Goal: Navigation & Orientation: Locate item on page

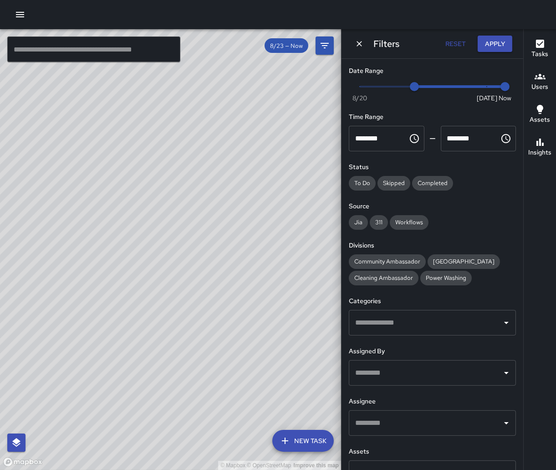
drag, startPoint x: 190, startPoint y: 319, endPoint x: 247, endPoint y: 308, distance: 58.6
click at [247, 308] on div "© Mapbox © OpenStreetMap Improve this map" at bounding box center [170, 249] width 341 height 441
drag, startPoint x: 162, startPoint y: 284, endPoint x: 173, endPoint y: 287, distance: 11.4
click at [173, 287] on div "© Mapbox © OpenStreetMap Improve this map" at bounding box center [170, 249] width 341 height 441
drag, startPoint x: 267, startPoint y: 176, endPoint x: 221, endPoint y: 169, distance: 47.4
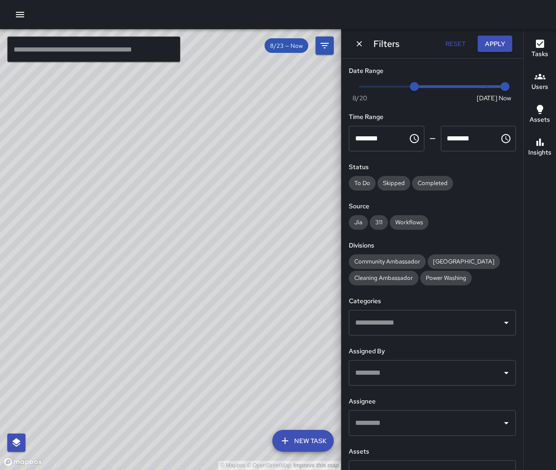
click at [221, 169] on div "© Mapbox © OpenStreetMap Improve this map" at bounding box center [170, 249] width 341 height 441
drag, startPoint x: 211, startPoint y: 171, endPoint x: 196, endPoint y: 210, distance: 41.5
click at [196, 210] on div "© Mapbox © OpenStreetMap Improve this map" at bounding box center [170, 249] width 341 height 441
drag, startPoint x: 200, startPoint y: 211, endPoint x: 167, endPoint y: 206, distance: 33.3
click at [167, 206] on div "© Mapbox © OpenStreetMap Improve this map" at bounding box center [170, 249] width 341 height 441
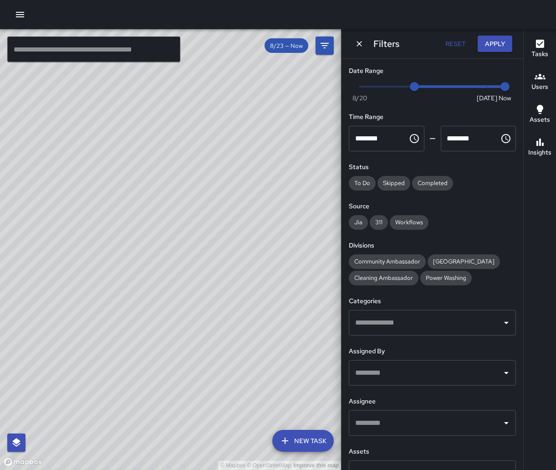
drag, startPoint x: 133, startPoint y: 211, endPoint x: 168, endPoint y: 230, distance: 39.3
click at [168, 230] on div "© Mapbox © OpenStreetMap Improve this map" at bounding box center [170, 249] width 341 height 441
drag, startPoint x: 281, startPoint y: 292, endPoint x: 242, endPoint y: 277, distance: 42.0
click at [242, 277] on div "© Mapbox © OpenStreetMap Improve this map" at bounding box center [170, 249] width 341 height 441
drag, startPoint x: 105, startPoint y: 249, endPoint x: 239, endPoint y: 269, distance: 135.9
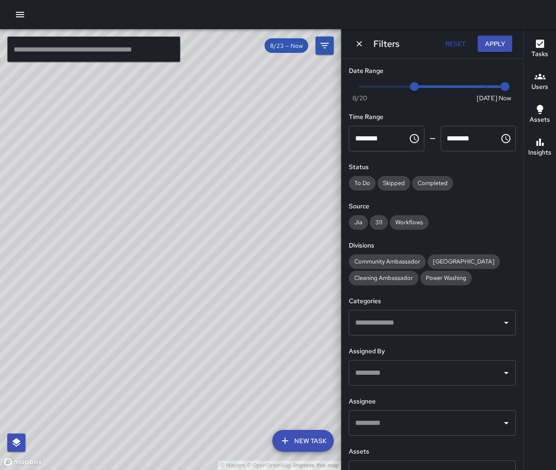
click at [239, 269] on div "© Mapbox © OpenStreetMap Improve this map" at bounding box center [170, 249] width 341 height 441
drag, startPoint x: 195, startPoint y: 256, endPoint x: 243, endPoint y: 371, distance: 125.0
click at [243, 371] on div "© Mapbox © OpenStreetMap Improve this map" at bounding box center [170, 249] width 341 height 441
drag, startPoint x: 224, startPoint y: 171, endPoint x: 190, endPoint y: 320, distance: 153.3
click at [190, 320] on div "© Mapbox © OpenStreetMap Improve this map" at bounding box center [170, 249] width 341 height 441
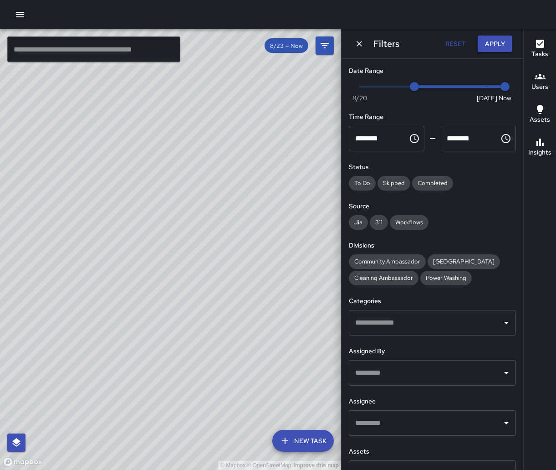
drag, startPoint x: 171, startPoint y: 178, endPoint x: 169, endPoint y: 357, distance: 179.5
click at [169, 357] on div "© Mapbox © OpenStreetMap Improve this map" at bounding box center [170, 249] width 341 height 441
drag, startPoint x: 139, startPoint y: 181, endPoint x: 122, endPoint y: 283, distance: 103.9
click at [122, 283] on div "© Mapbox © OpenStreetMap Improve this map" at bounding box center [170, 249] width 341 height 441
drag, startPoint x: 131, startPoint y: 332, endPoint x: 96, endPoint y: 190, distance: 146.9
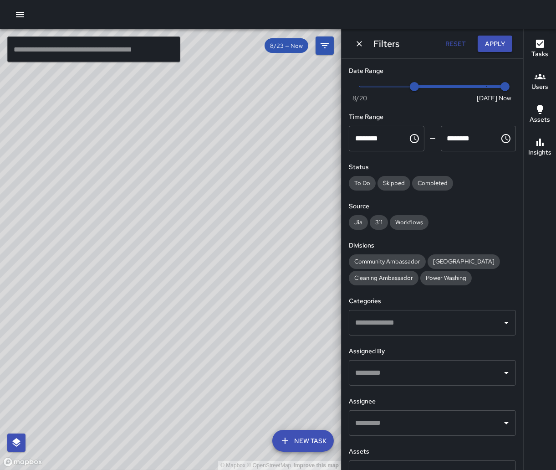
click at [96, 190] on div "© Mapbox © OpenStreetMap Improve this map" at bounding box center [170, 249] width 341 height 441
drag, startPoint x: 103, startPoint y: 307, endPoint x: 93, endPoint y: 200, distance: 107.6
click at [93, 200] on div "© Mapbox © OpenStreetMap Improve this map" at bounding box center [170, 249] width 341 height 441
drag, startPoint x: 92, startPoint y: 315, endPoint x: 94, endPoint y: 176, distance: 139.0
click at [94, 176] on div "© Mapbox © OpenStreetMap Improve this map" at bounding box center [170, 249] width 341 height 441
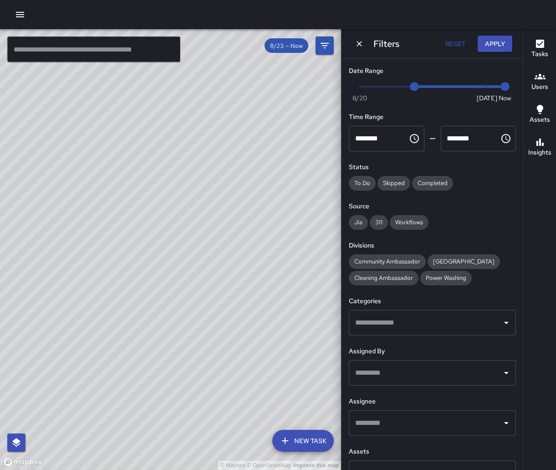
drag, startPoint x: 96, startPoint y: 308, endPoint x: 101, endPoint y: 166, distance: 141.3
click at [101, 166] on div "© Mapbox © OpenStreetMap Improve this map" at bounding box center [170, 249] width 341 height 441
drag, startPoint x: 277, startPoint y: 151, endPoint x: 213, endPoint y: 228, distance: 100.3
click at [213, 228] on div "© Mapbox © OpenStreetMap Improve this map" at bounding box center [170, 249] width 341 height 441
drag, startPoint x: 216, startPoint y: 264, endPoint x: 208, endPoint y: 301, distance: 37.7
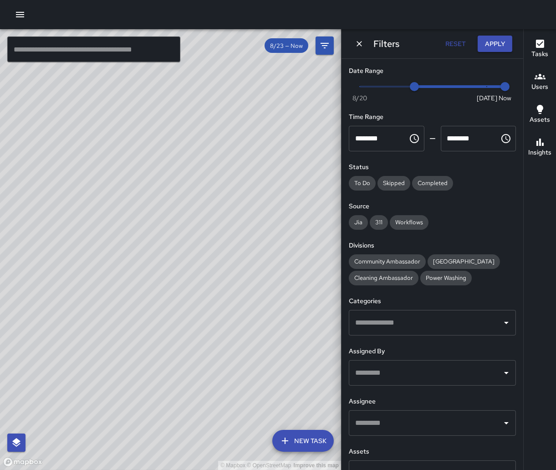
click at [208, 301] on div "© Mapbox © OpenStreetMap Improve this map" at bounding box center [170, 249] width 341 height 441
drag, startPoint x: 195, startPoint y: 233, endPoint x: 185, endPoint y: 278, distance: 46.1
click at [185, 278] on div "© Mapbox © OpenStreetMap Improve this map" at bounding box center [170, 249] width 341 height 441
